Goal: Transaction & Acquisition: Purchase product/service

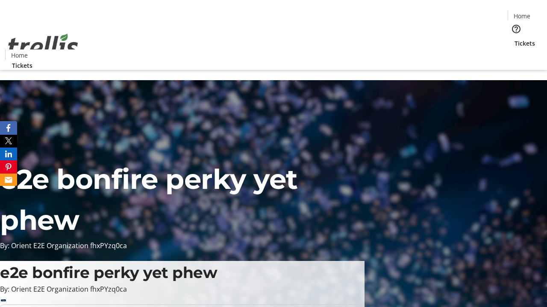
click at [514, 39] on span "Tickets" at bounding box center [524, 43] width 20 height 9
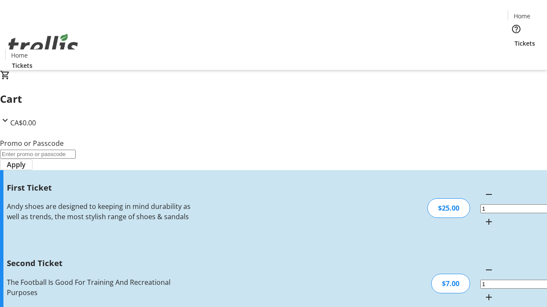
click at [483, 292] on mat-icon "Increment by one" at bounding box center [488, 297] width 10 height 10
type input "2"
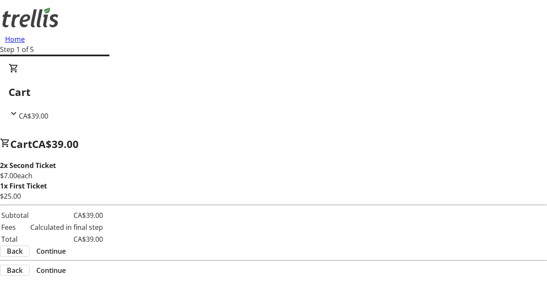
click at [66, 253] on span "Continue" at bounding box center [50, 251] width 29 height 10
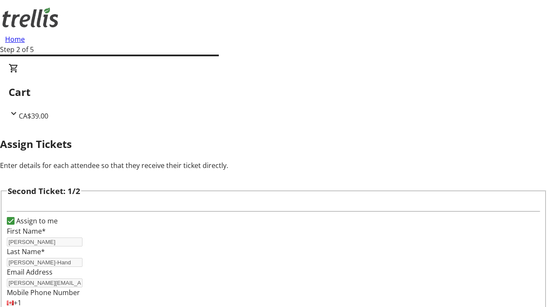
type input "[EMAIL_ADDRESS][DOMAIN_NAME]"
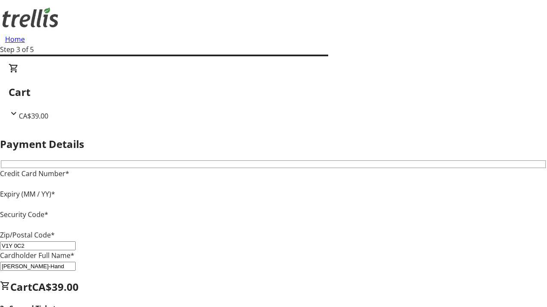
type input "V1Y 0C2"
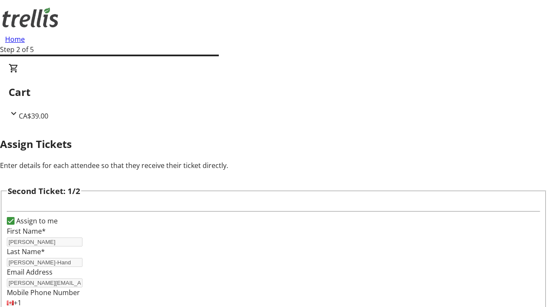
scroll to position [100, 0]
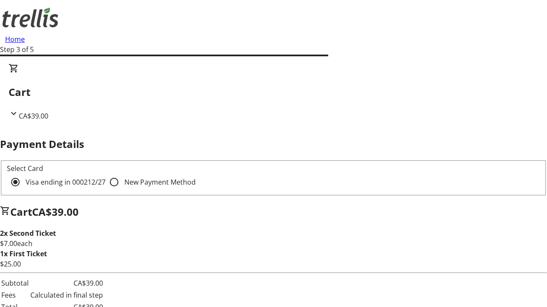
click at [105, 174] on input "New Payment Method" at bounding box center [113, 182] width 17 height 17
radio input "true"
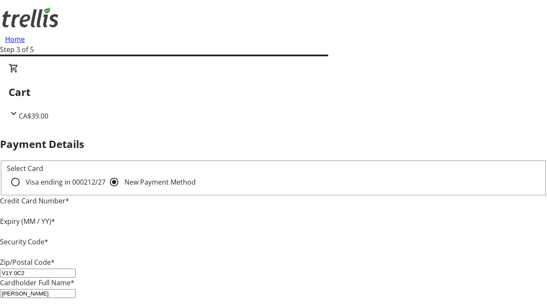
type input "V1Y 0C2"
